Goal: Navigation & Orientation: Understand site structure

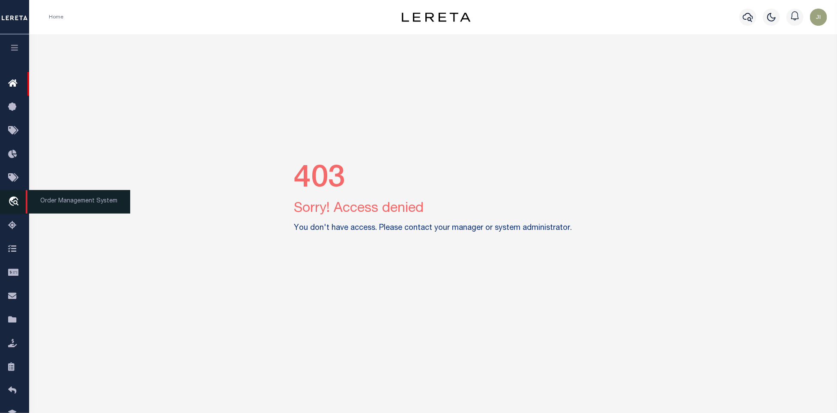
click at [12, 197] on icon "travel_explore" at bounding box center [15, 201] width 14 height 11
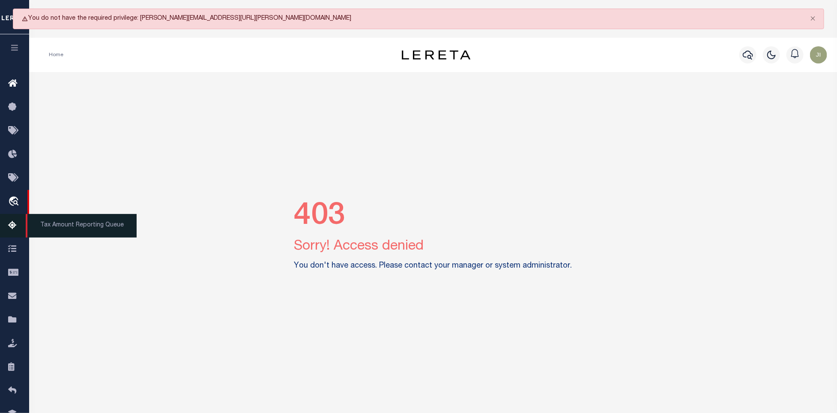
click at [15, 224] on icon at bounding box center [15, 225] width 14 height 11
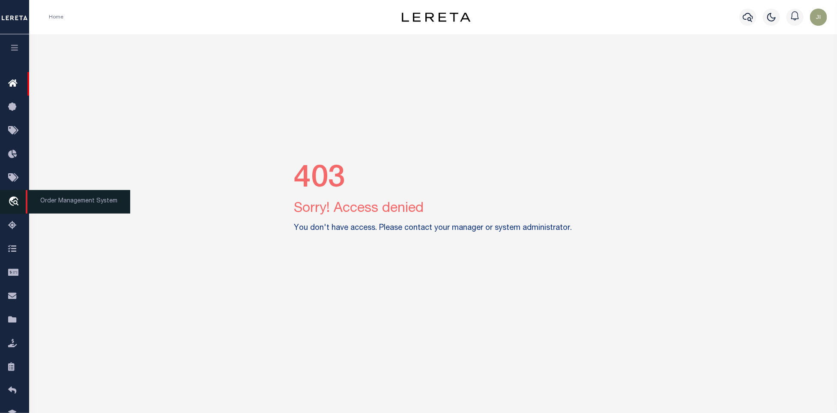
click at [15, 202] on icon "travel_explore" at bounding box center [15, 201] width 14 height 11
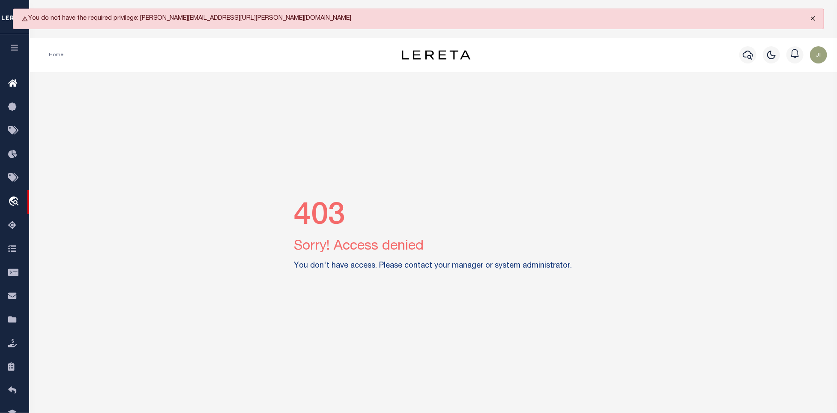
click at [811, 22] on button "Close" at bounding box center [813, 18] width 21 height 19
